Goal: Task Accomplishment & Management: Use online tool/utility

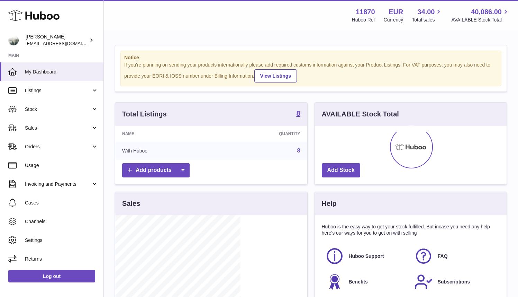
scroll to position [108, 125]
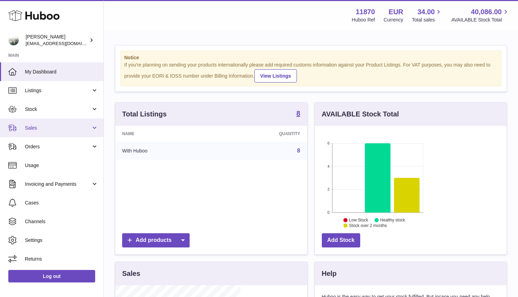
click at [49, 128] on span "Sales" at bounding box center [58, 128] width 66 height 7
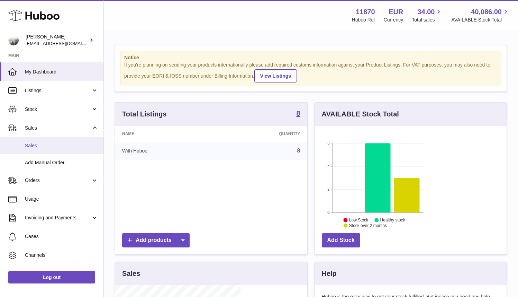
click at [38, 142] on link "Sales" at bounding box center [51, 145] width 103 height 17
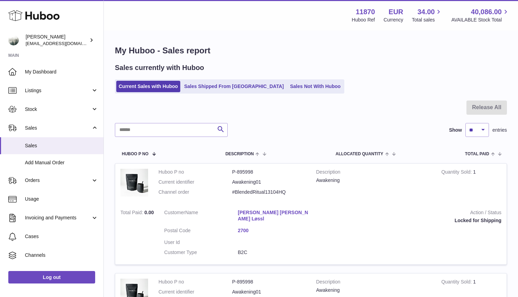
click at [293, 79] on ul "Current Sales with Huboo Sales Shipped From [GEOGRAPHIC_DATA] Sales Not With Hu…" at bounding box center [229, 86] width 229 height 14
click at [290, 86] on link "Sales Not With Huboo" at bounding box center [315, 86] width 55 height 11
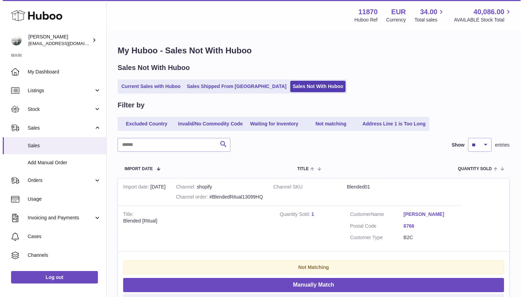
scroll to position [26, 0]
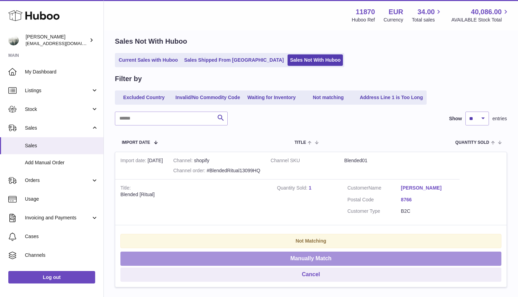
click at [475, 251] on button "Manually Match" at bounding box center [310, 258] width 381 height 14
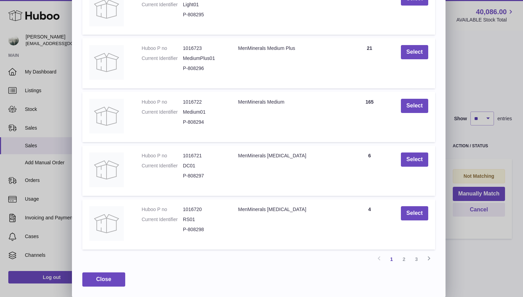
scroll to position [98, 0]
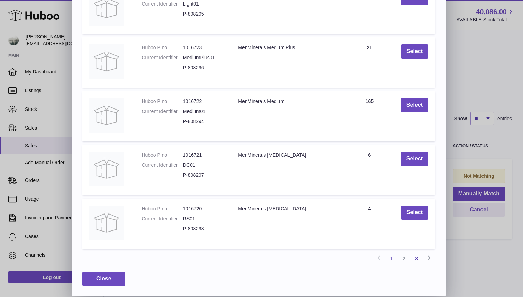
click at [414, 258] on link "3" at bounding box center [416, 258] width 12 height 12
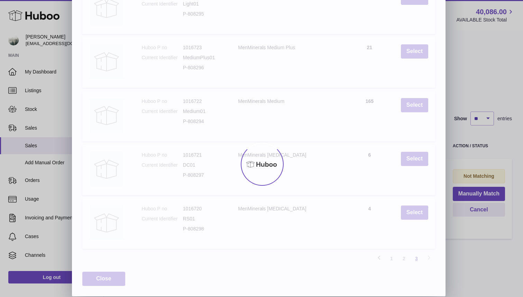
scroll to position [0, 0]
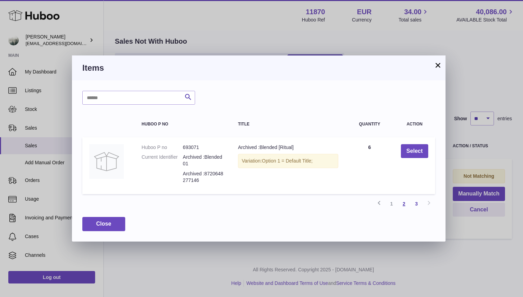
click at [405, 203] on link "2" at bounding box center [404, 203] width 12 height 12
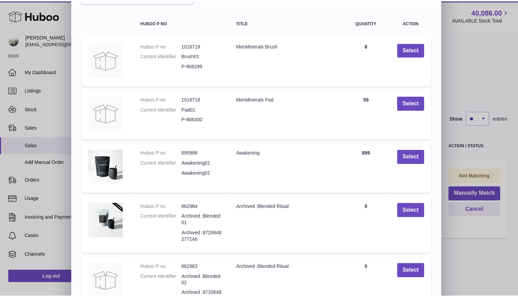
scroll to position [46, 0]
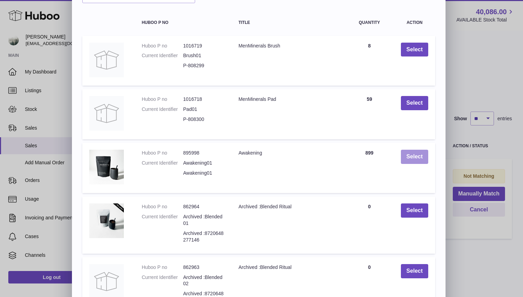
click at [415, 154] on button "Select" at bounding box center [414, 156] width 27 height 14
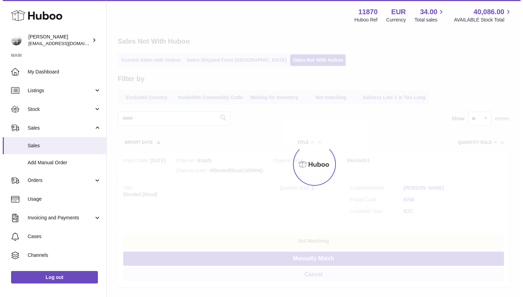
scroll to position [0, 0]
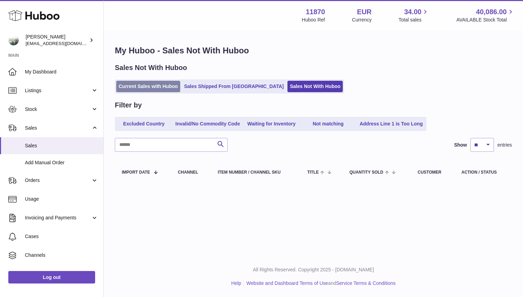
click at [147, 88] on link "Current Sales with Huboo" at bounding box center [148, 86] width 64 height 11
